Goal: Navigation & Orientation: Understand site structure

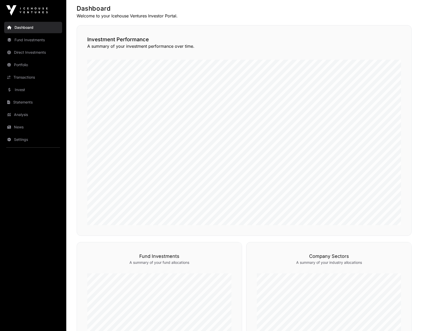
scroll to position [104, 0]
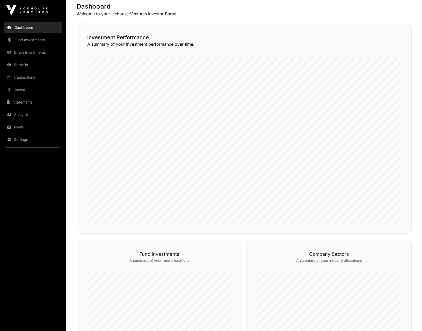
click at [21, 78] on link "Transactions" at bounding box center [33, 76] width 58 height 11
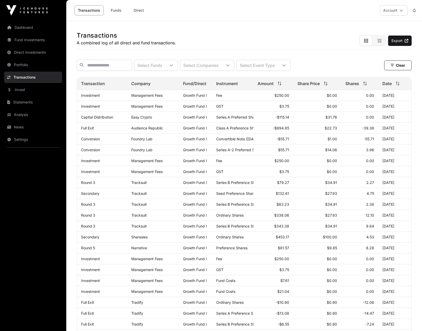
click at [22, 63] on link "Portfolio" at bounding box center [33, 64] width 58 height 11
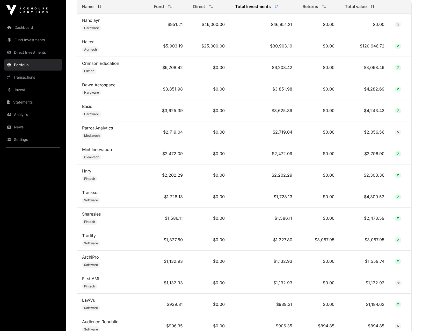
scroll to position [193, 0]
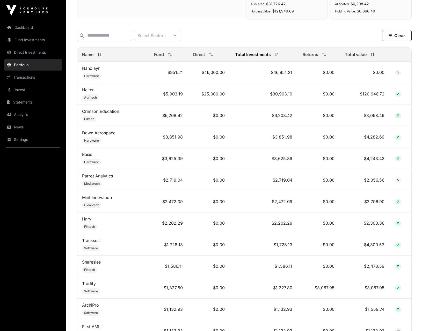
click at [24, 33] on link "Dashboard" at bounding box center [33, 27] width 58 height 11
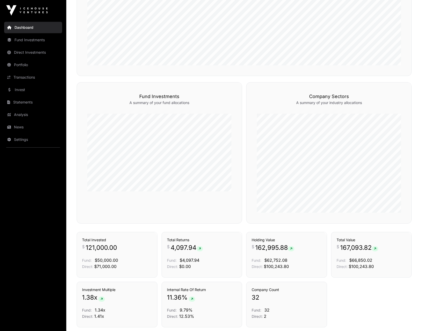
scroll to position [197, 0]
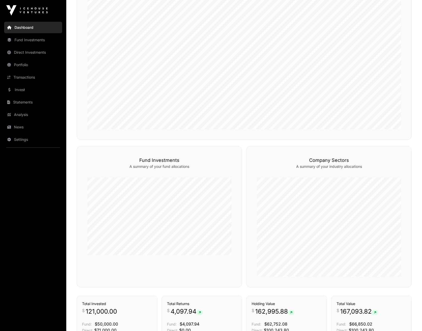
click at [19, 47] on link "Direct Investments" at bounding box center [33, 52] width 58 height 11
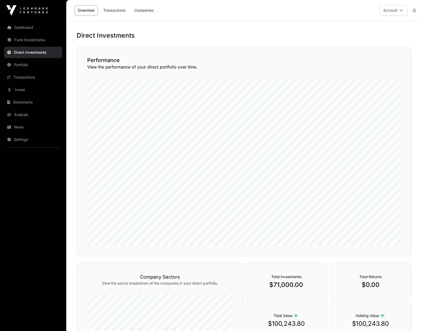
click at [22, 38] on link "Fund Investments" at bounding box center [33, 39] width 58 height 11
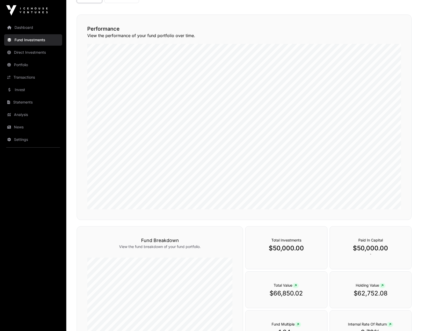
scroll to position [130, 0]
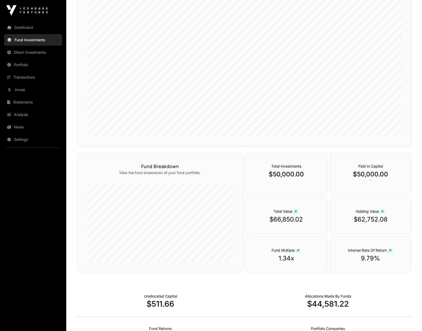
click at [24, 25] on link "Dashboard" at bounding box center [33, 27] width 58 height 11
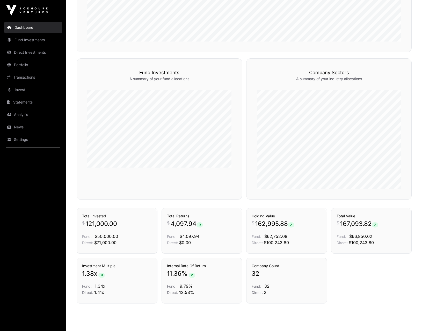
scroll to position [301, 0]
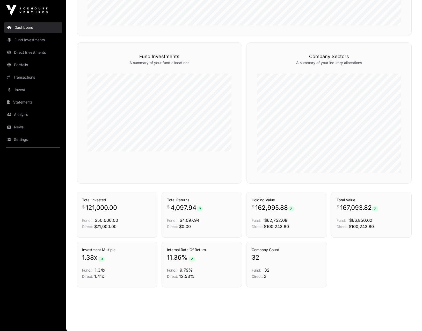
click at [34, 66] on link "Portfolio" at bounding box center [33, 64] width 58 height 11
